Goal: Navigation & Orientation: Find specific page/section

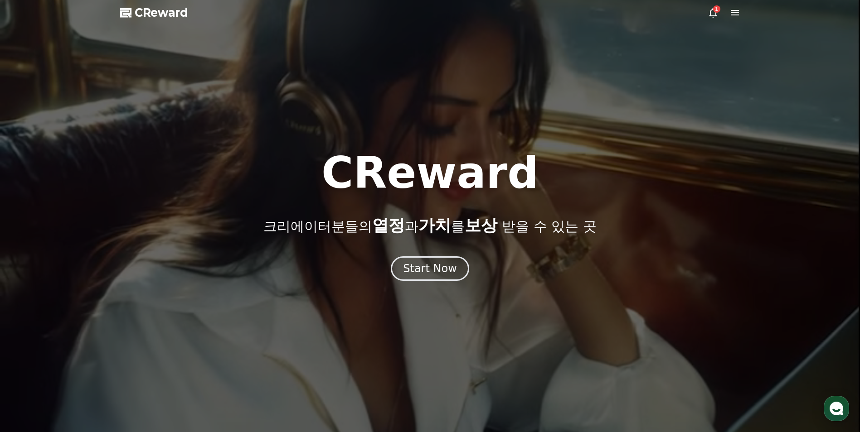
click at [716, 14] on icon at bounding box center [712, 12] width 11 height 11
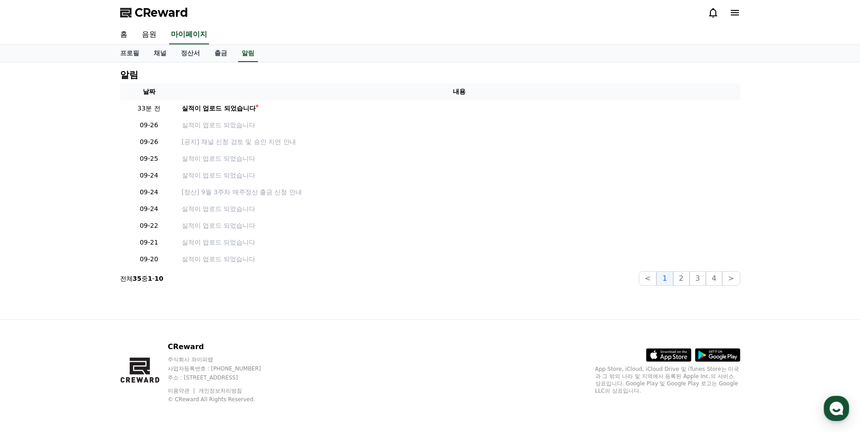
click at [716, 14] on icon at bounding box center [712, 12] width 11 height 11
click at [181, 54] on link "정산서" at bounding box center [191, 53] width 34 height 17
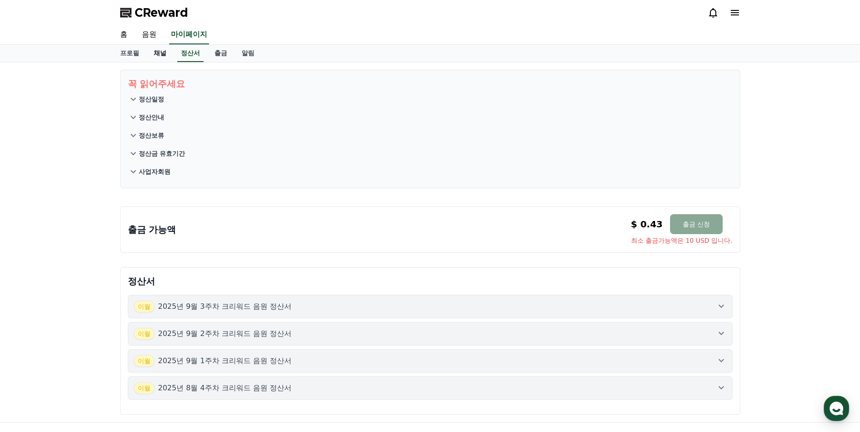
click at [155, 45] on link "채널" at bounding box center [159, 53] width 27 height 17
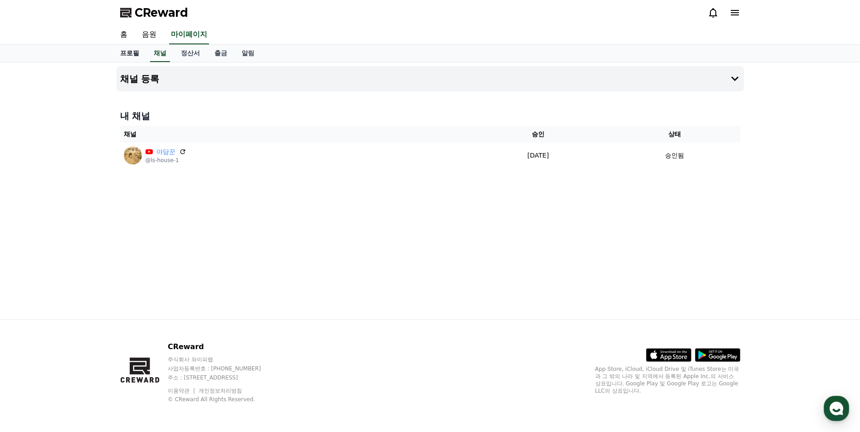
click at [129, 54] on link "프로필" at bounding box center [130, 53] width 34 height 17
select select "**********"
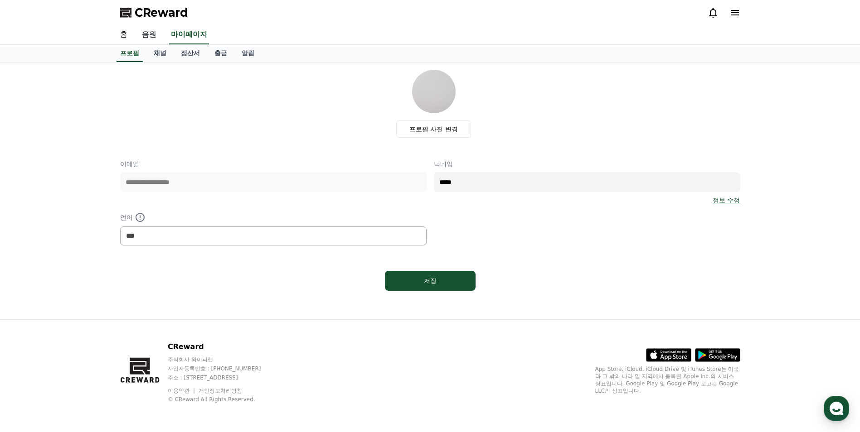
click at [143, 38] on link "음원" at bounding box center [149, 34] width 29 height 19
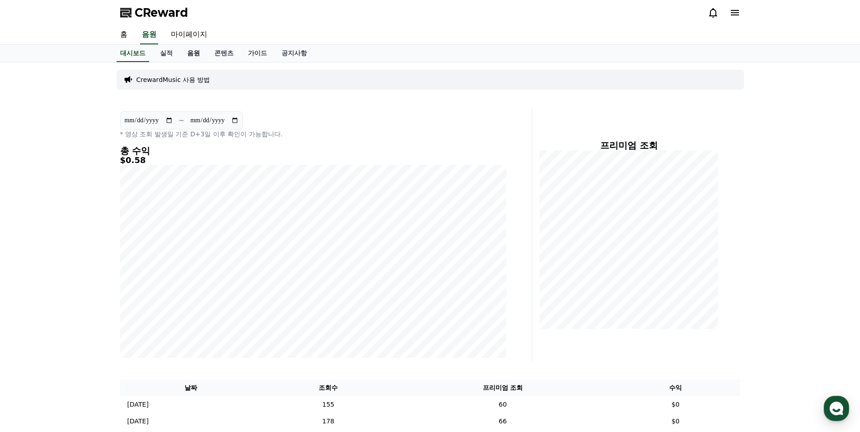
click at [188, 58] on link "음원" at bounding box center [193, 53] width 27 height 17
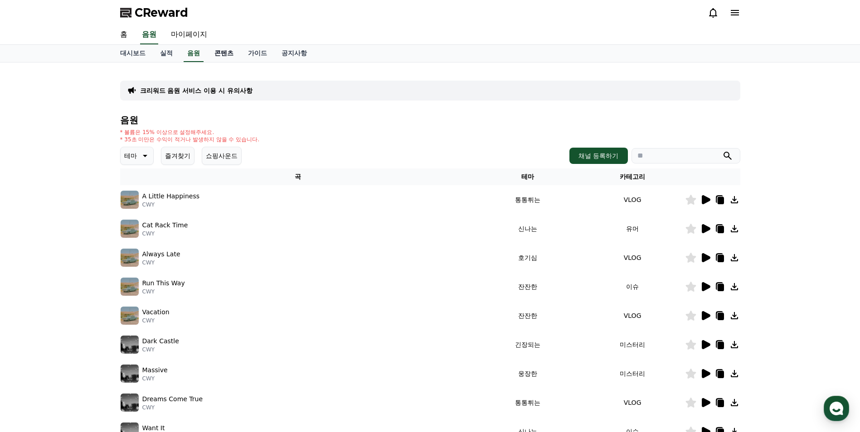
click at [217, 55] on link "콘텐츠" at bounding box center [224, 53] width 34 height 17
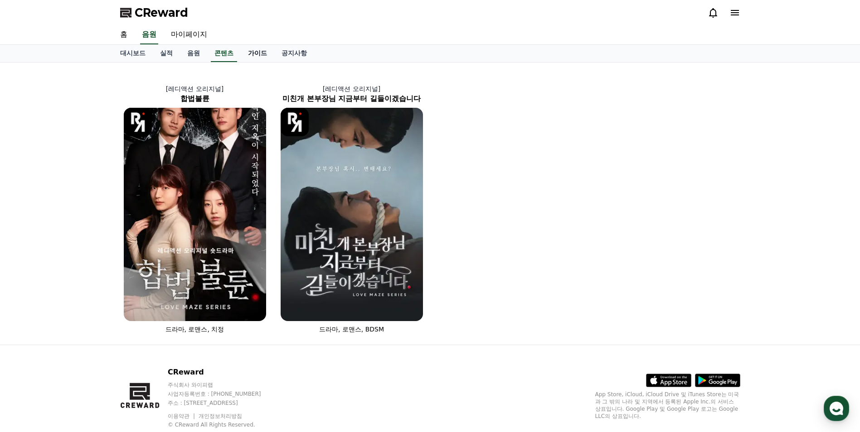
click at [250, 56] on link "가이드" at bounding box center [258, 53] width 34 height 17
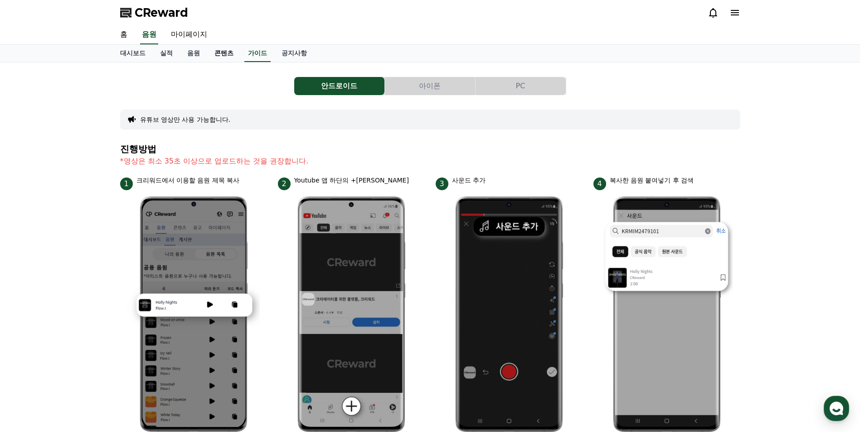
click at [217, 58] on link "콘텐츠" at bounding box center [224, 53] width 34 height 17
